Goal: Information Seeking & Learning: Compare options

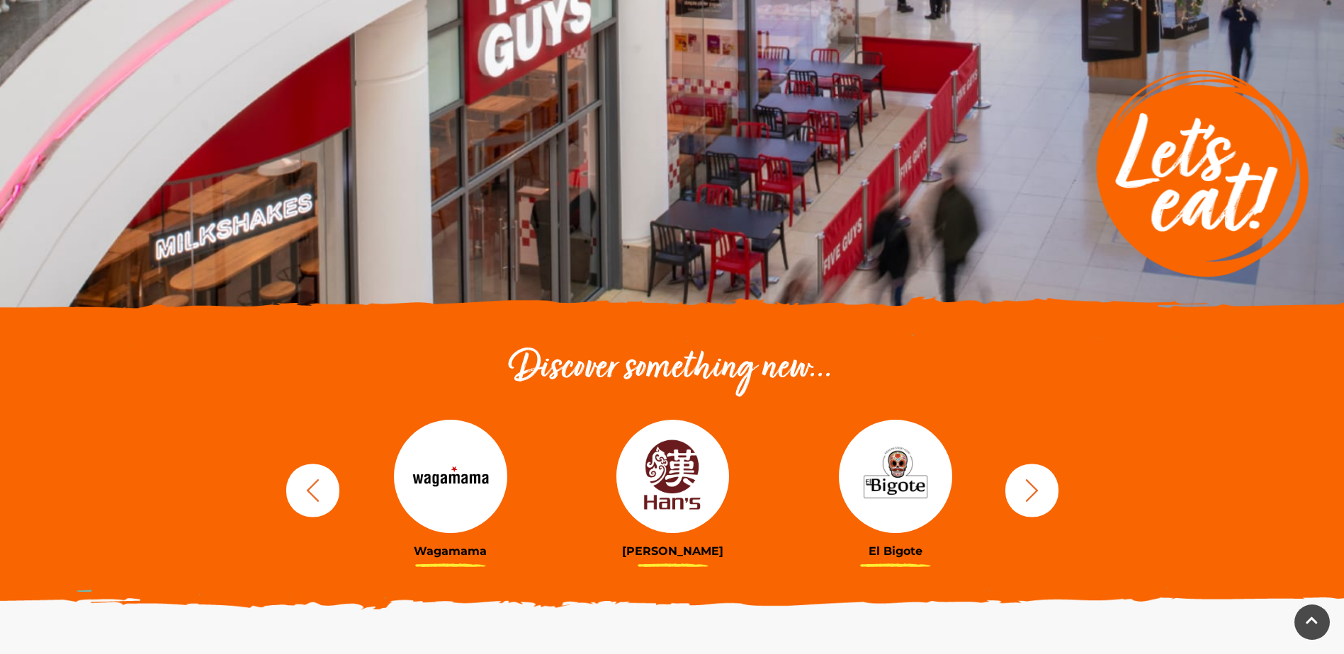
scroll to position [212, 0]
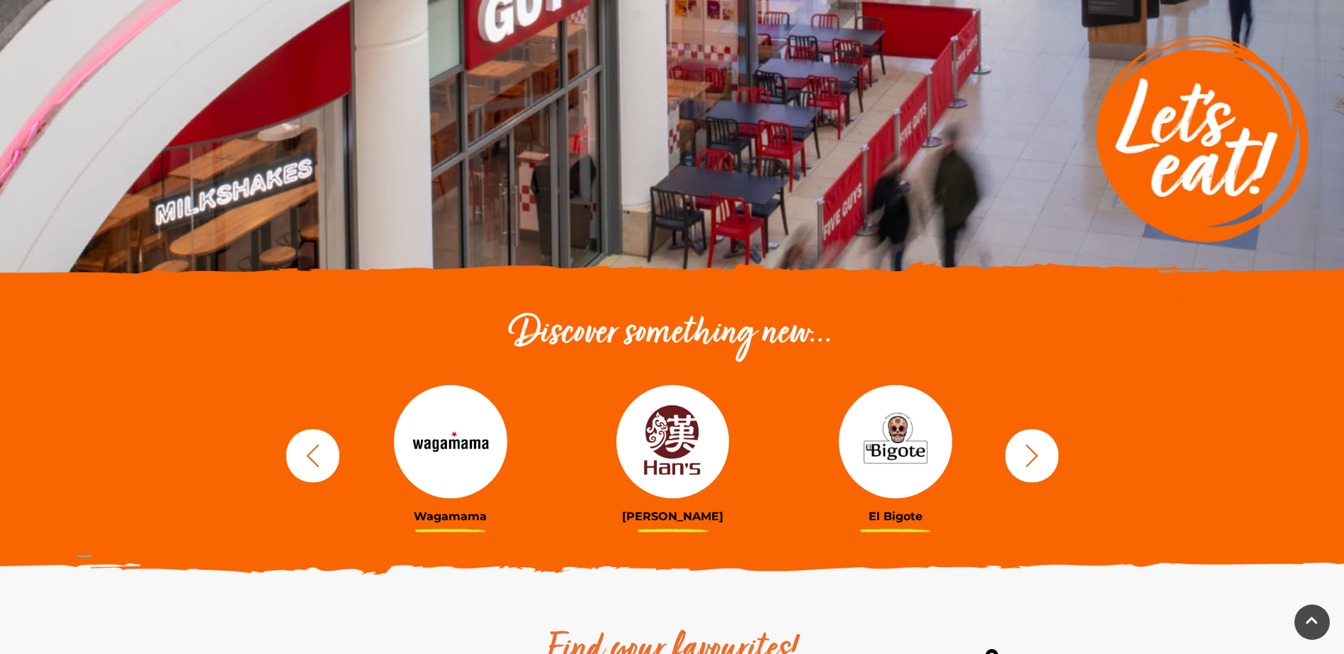
click at [884, 451] on img at bounding box center [895, 441] width 113 height 113
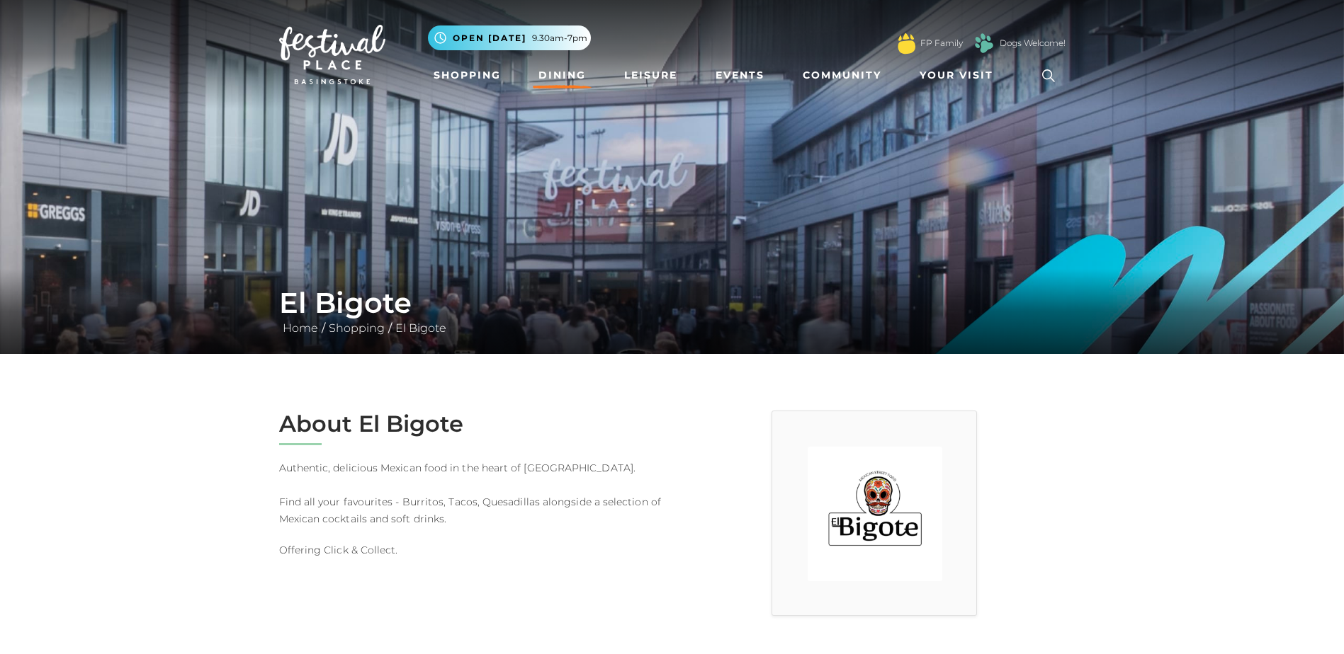
click at [549, 79] on link "Dining" at bounding box center [562, 75] width 59 height 26
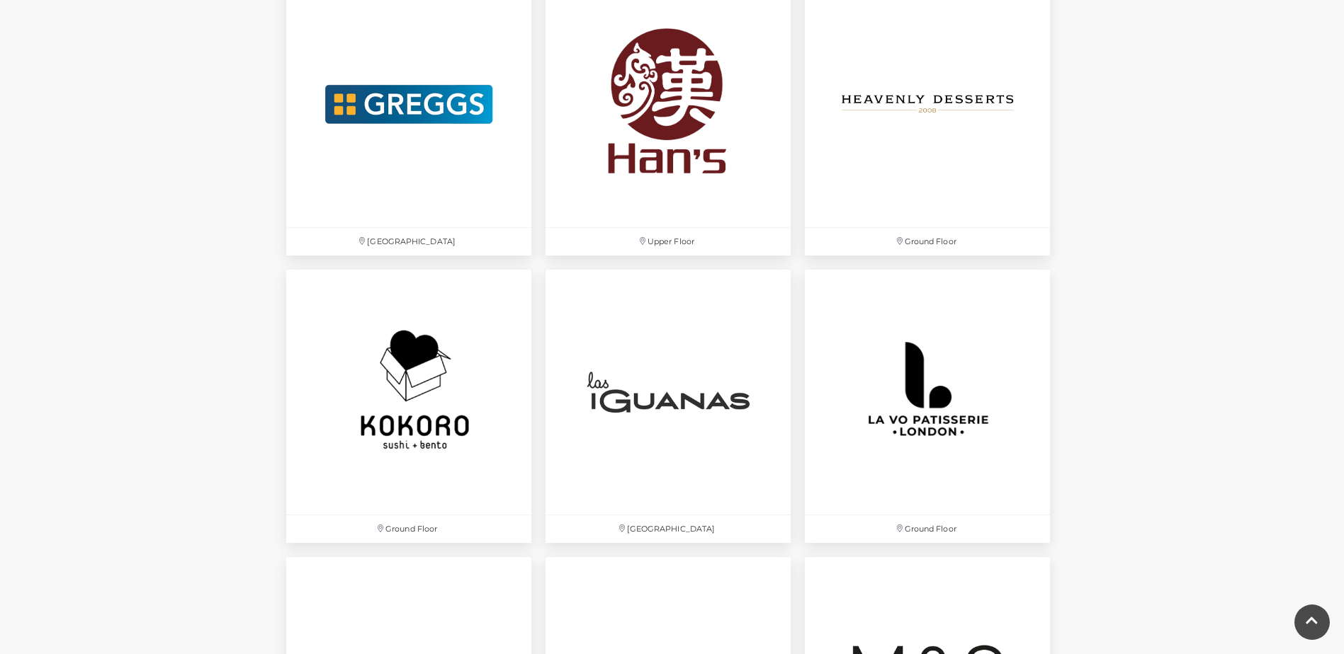
scroll to position [2975, 0]
click at [642, 124] on img at bounding box center [668, 104] width 258 height 258
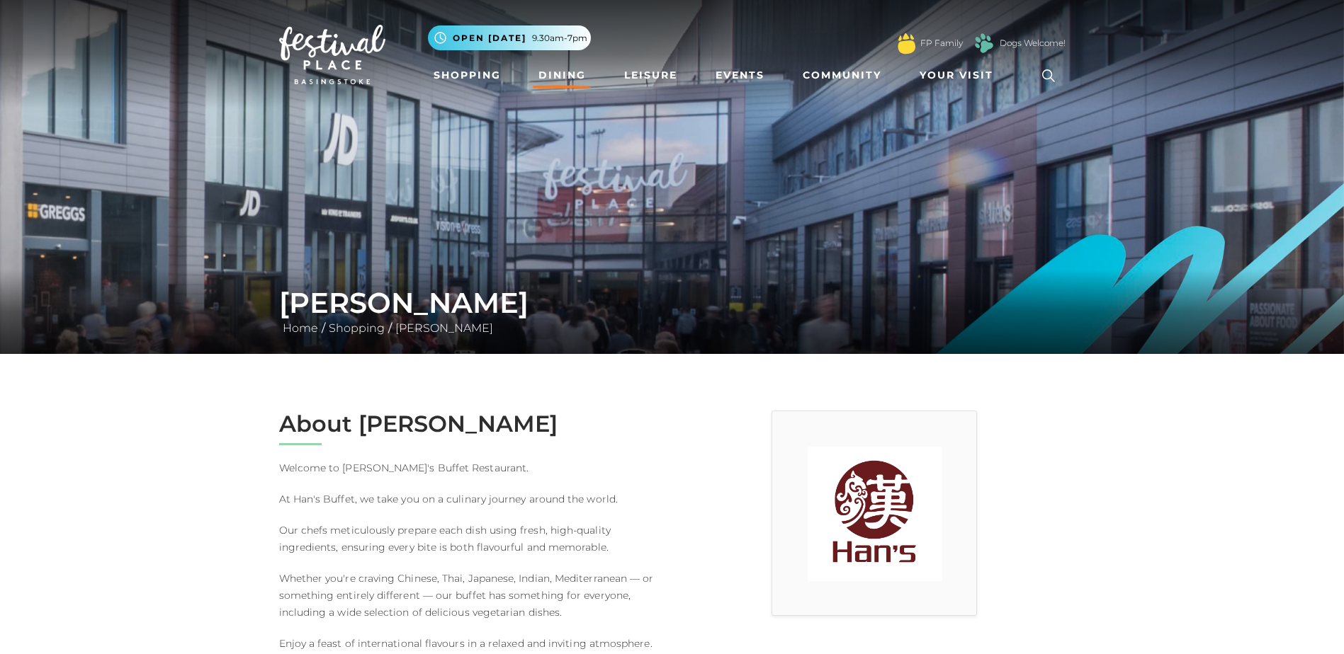
click at [576, 74] on link "Dining" at bounding box center [562, 75] width 59 height 26
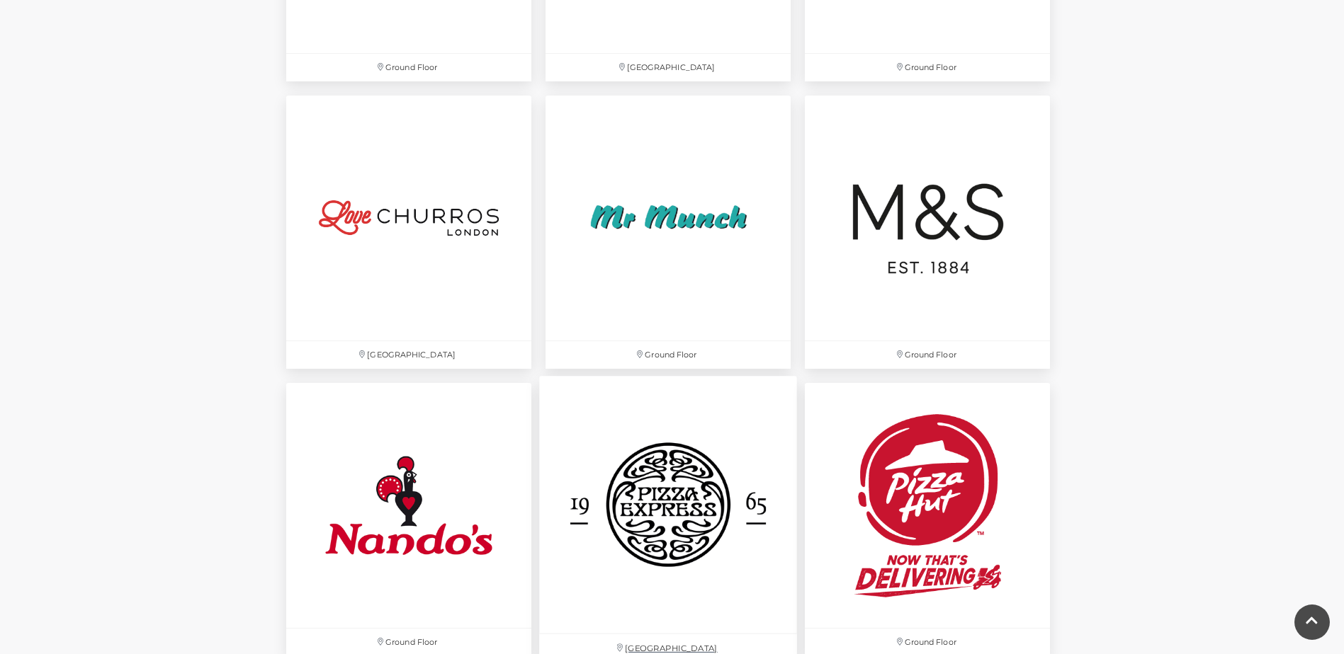
scroll to position [3187, 0]
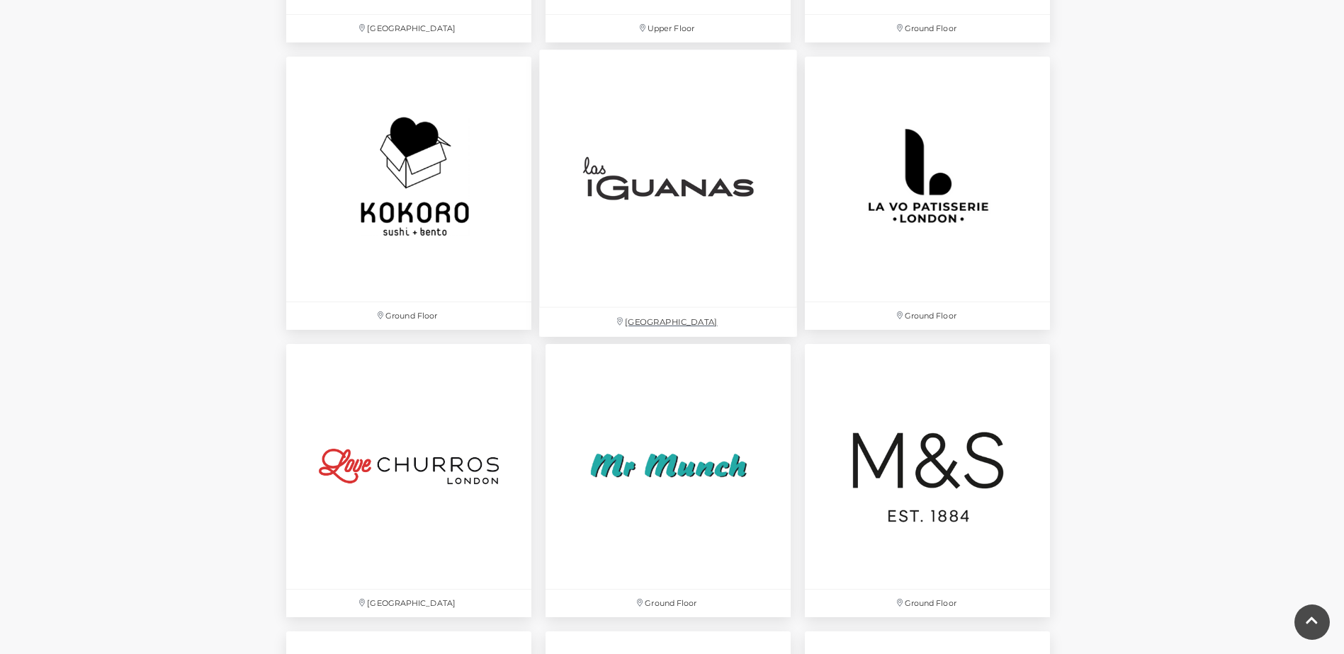
click at [659, 188] on img at bounding box center [668, 179] width 258 height 258
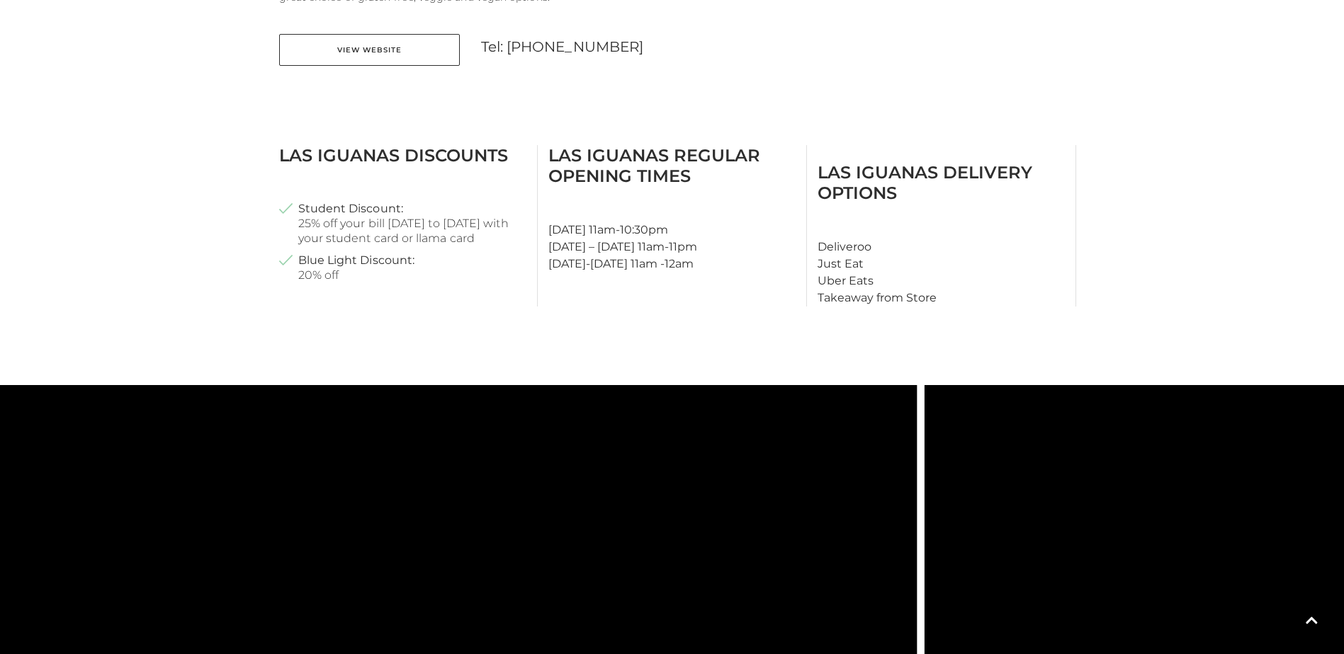
scroll to position [307, 0]
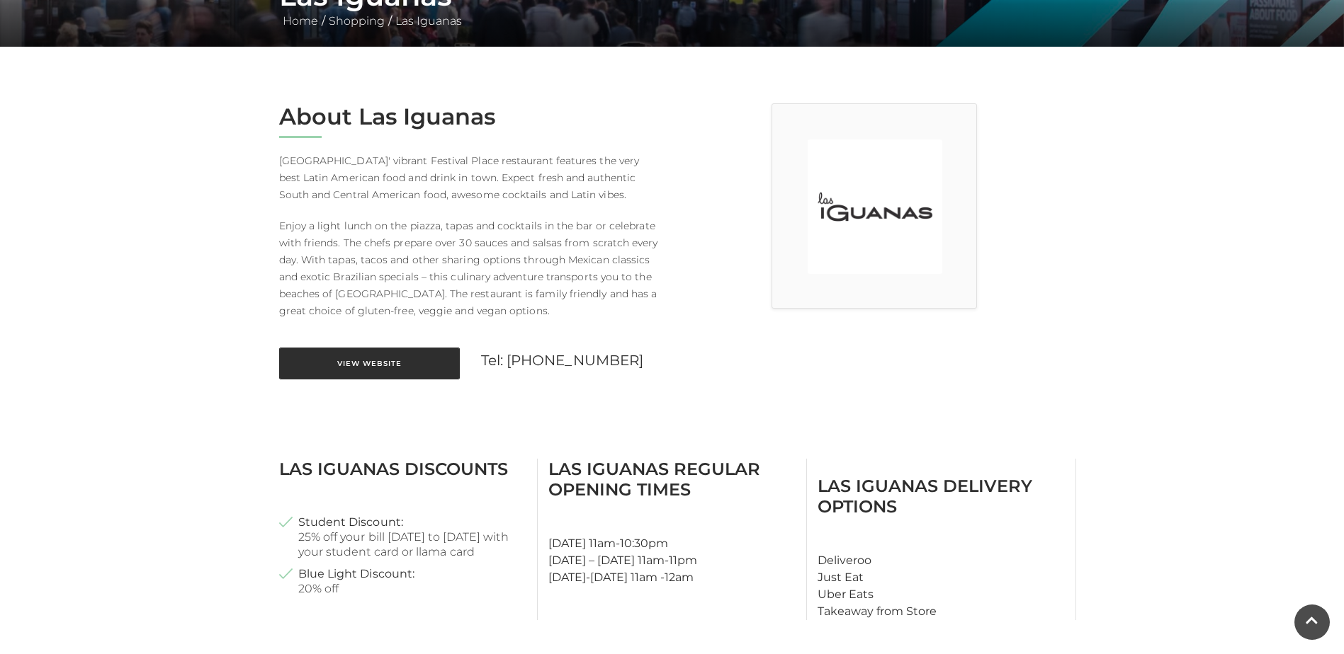
click at [391, 355] on link "View Website" at bounding box center [369, 364] width 181 height 32
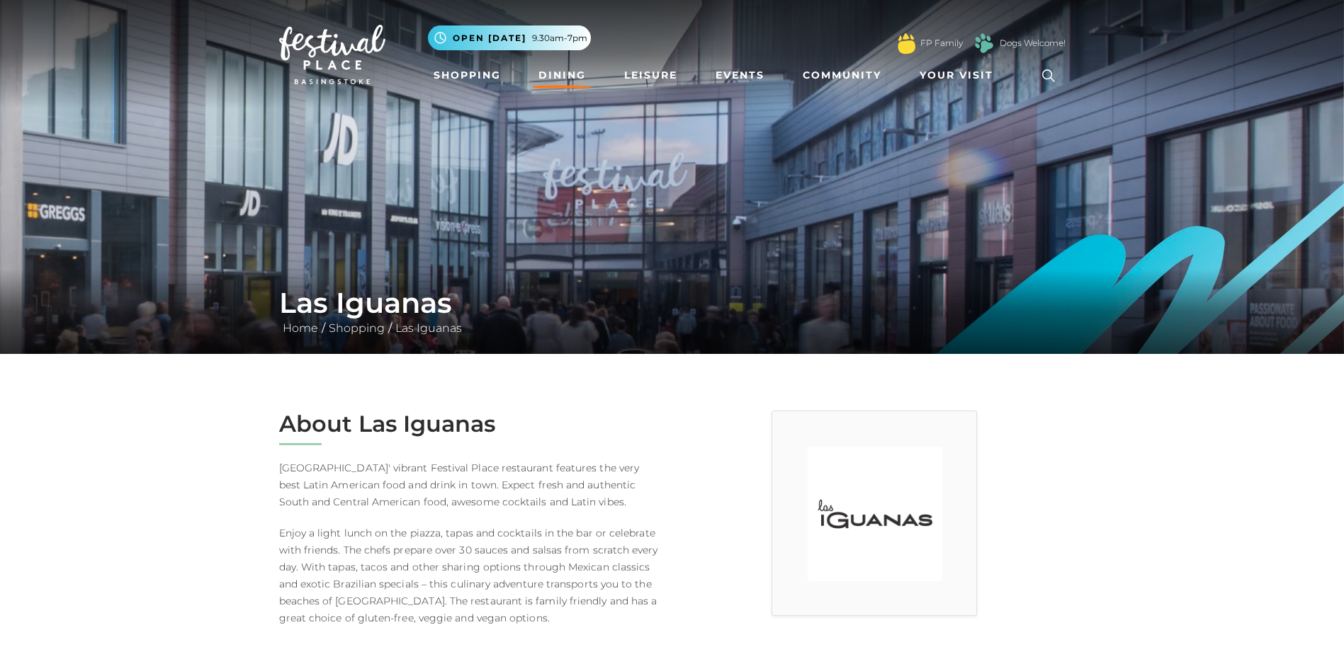
click at [561, 69] on link "Dining" at bounding box center [562, 75] width 59 height 26
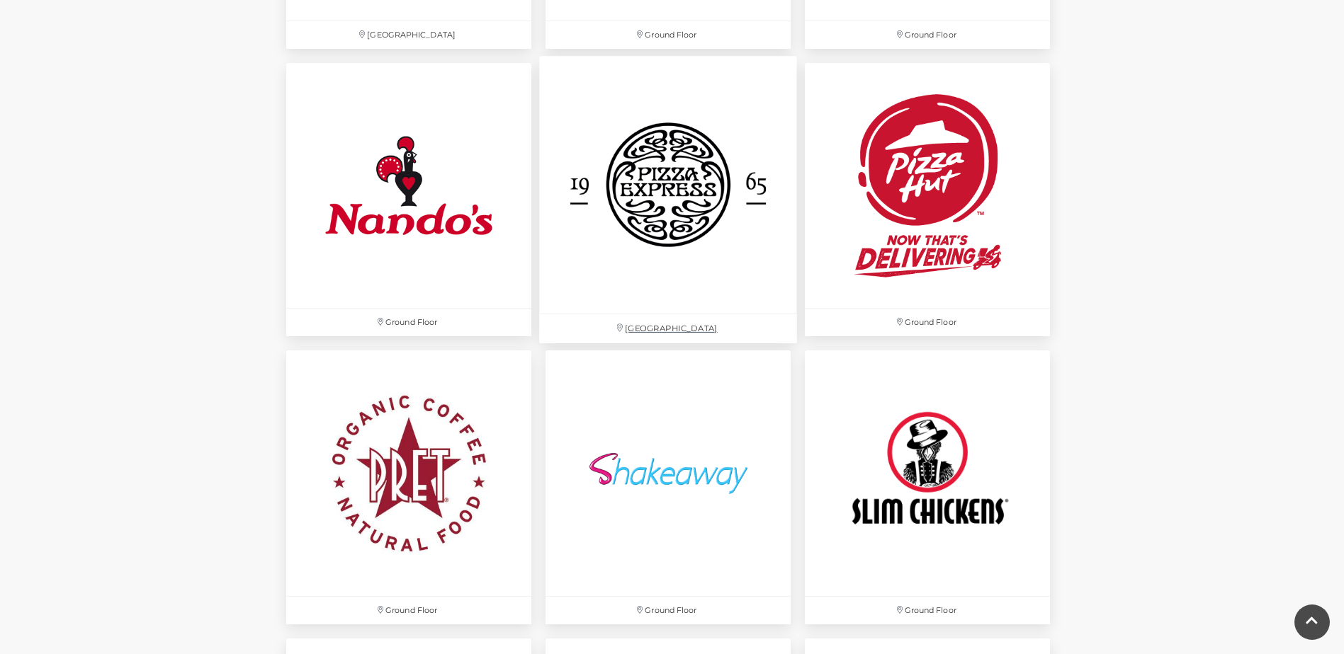
scroll to position [3754, 0]
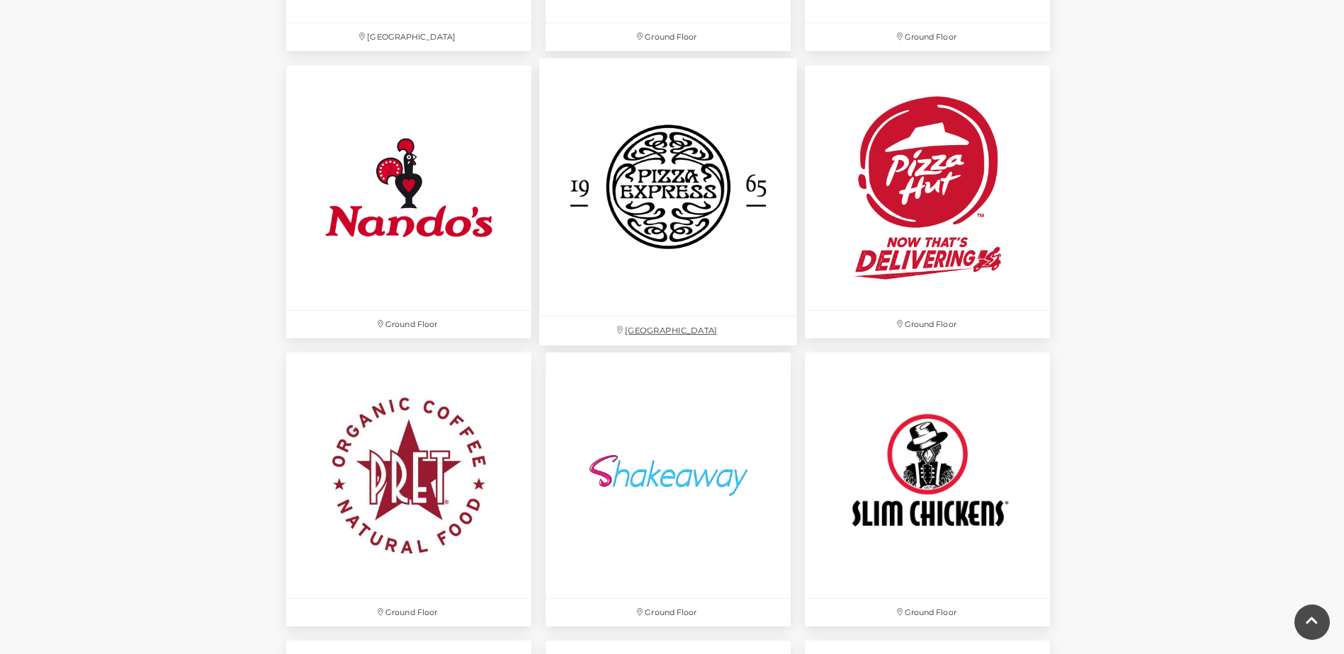
click at [651, 204] on img at bounding box center [668, 188] width 258 height 258
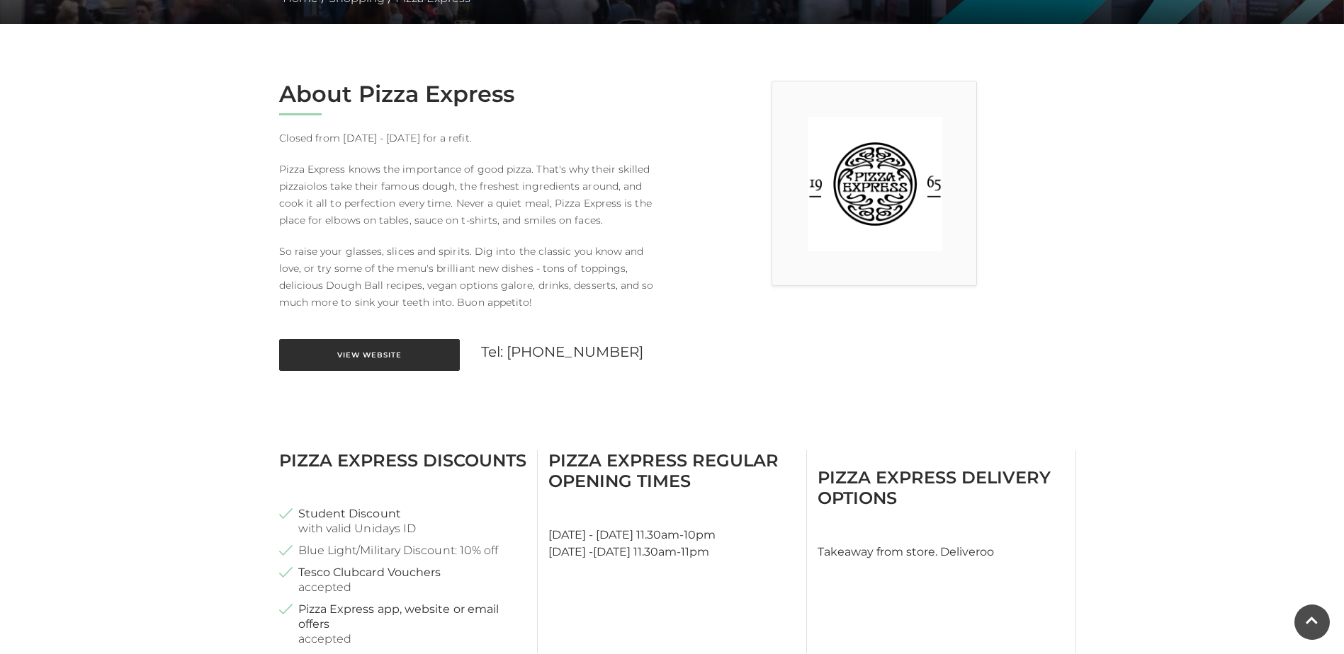
scroll to position [354, 0]
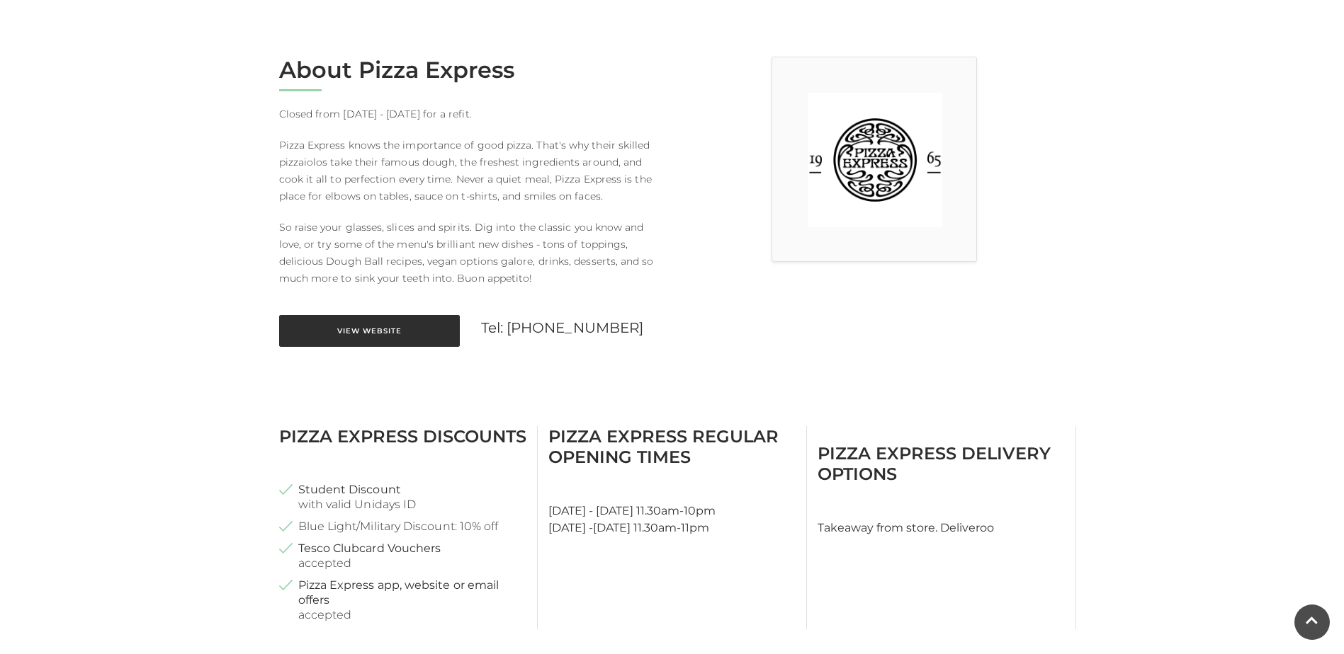
click at [336, 330] on link "View Website" at bounding box center [369, 331] width 181 height 32
